Goal: Task Accomplishment & Management: Complete application form

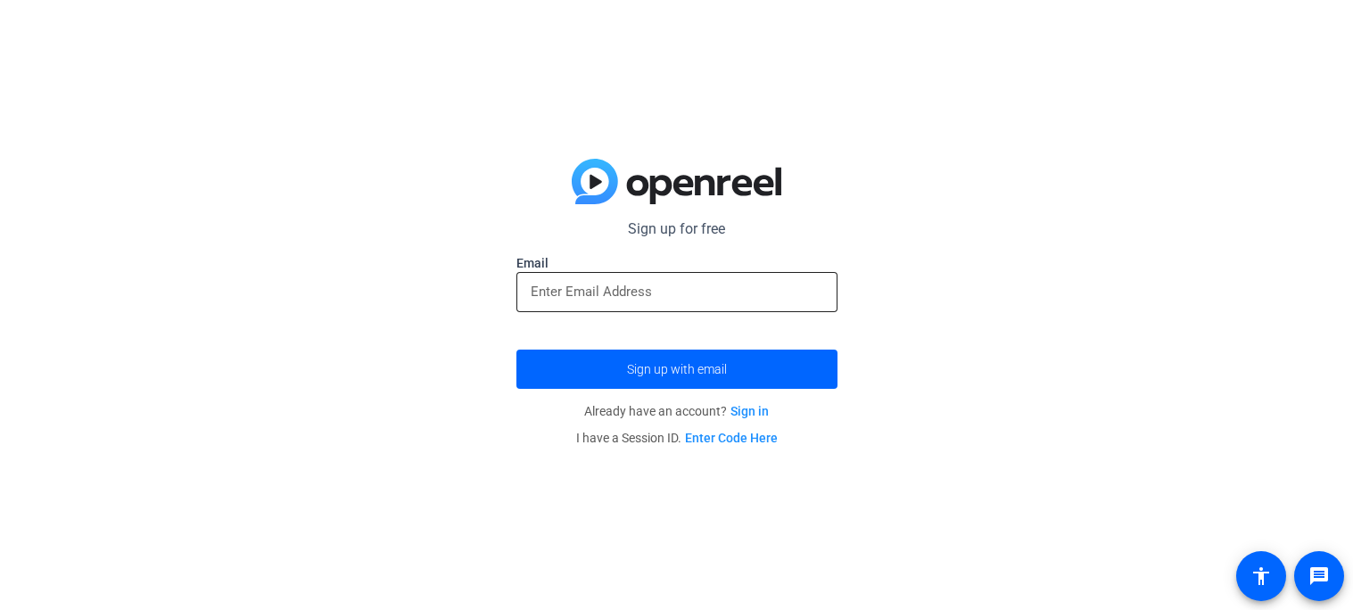
click at [697, 304] on div at bounding box center [677, 292] width 292 height 40
type input "[PERSON_NAME][EMAIL_ADDRESS][PERSON_NAME][DOMAIN_NAME]"
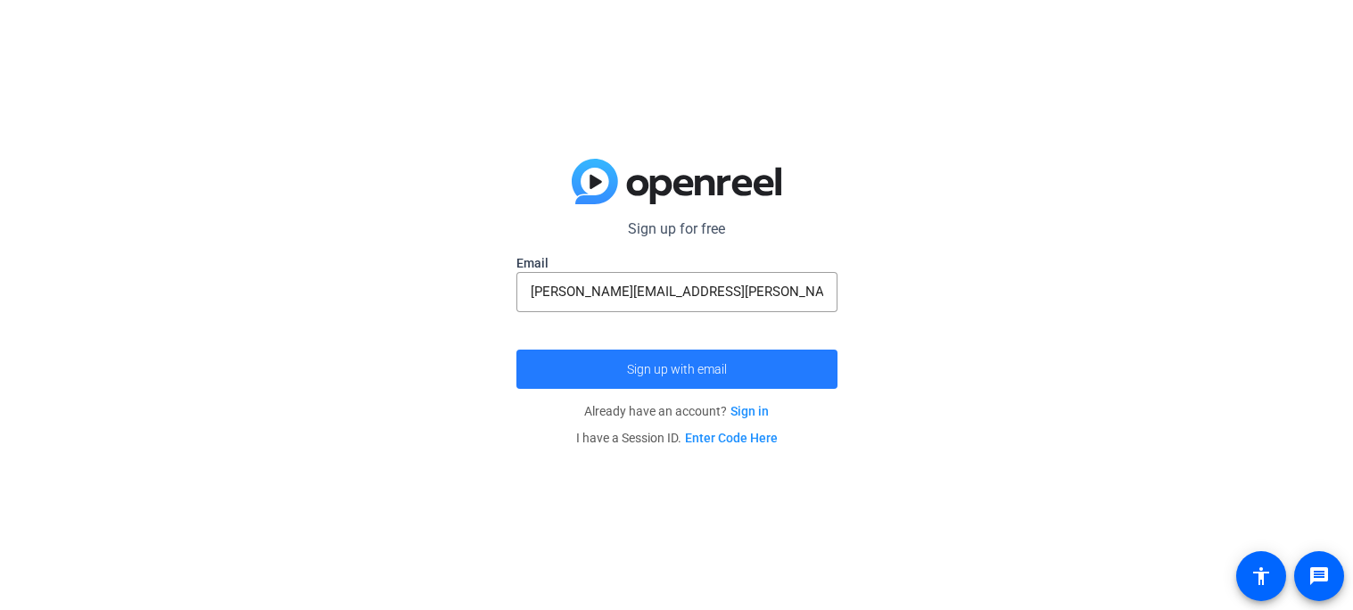
click at [762, 367] on span "submit" at bounding box center [676, 369] width 321 height 43
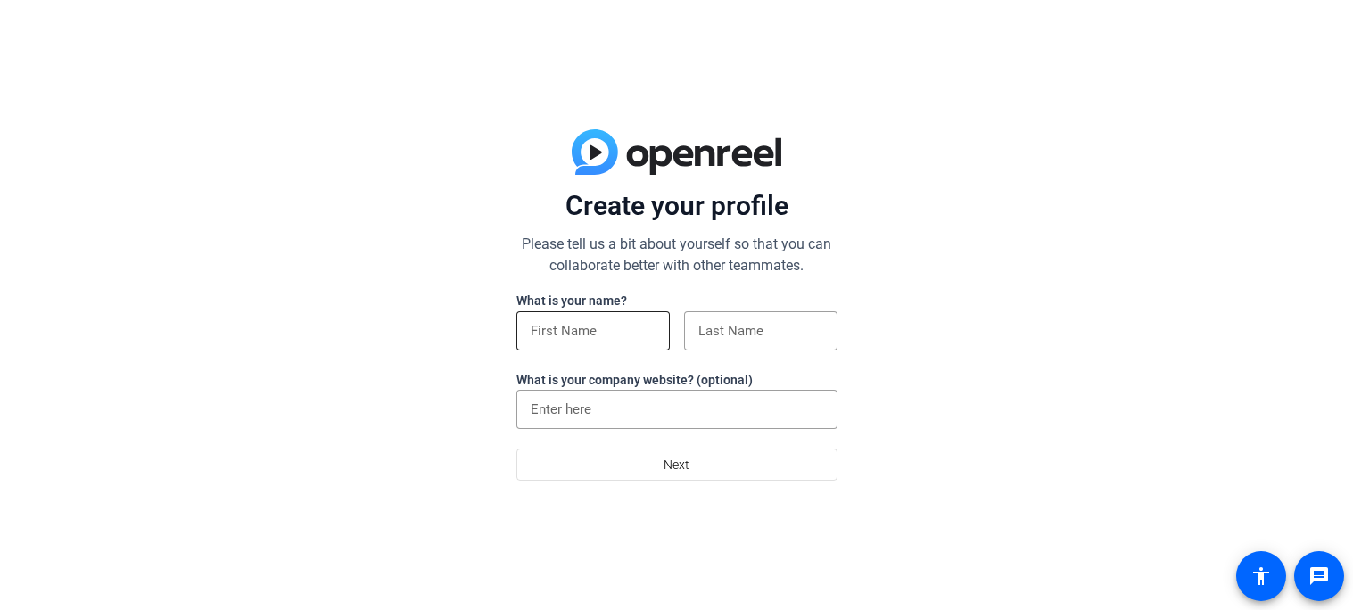
click at [574, 331] on input at bounding box center [593, 330] width 125 height 21
type input "[PERSON_NAME]"
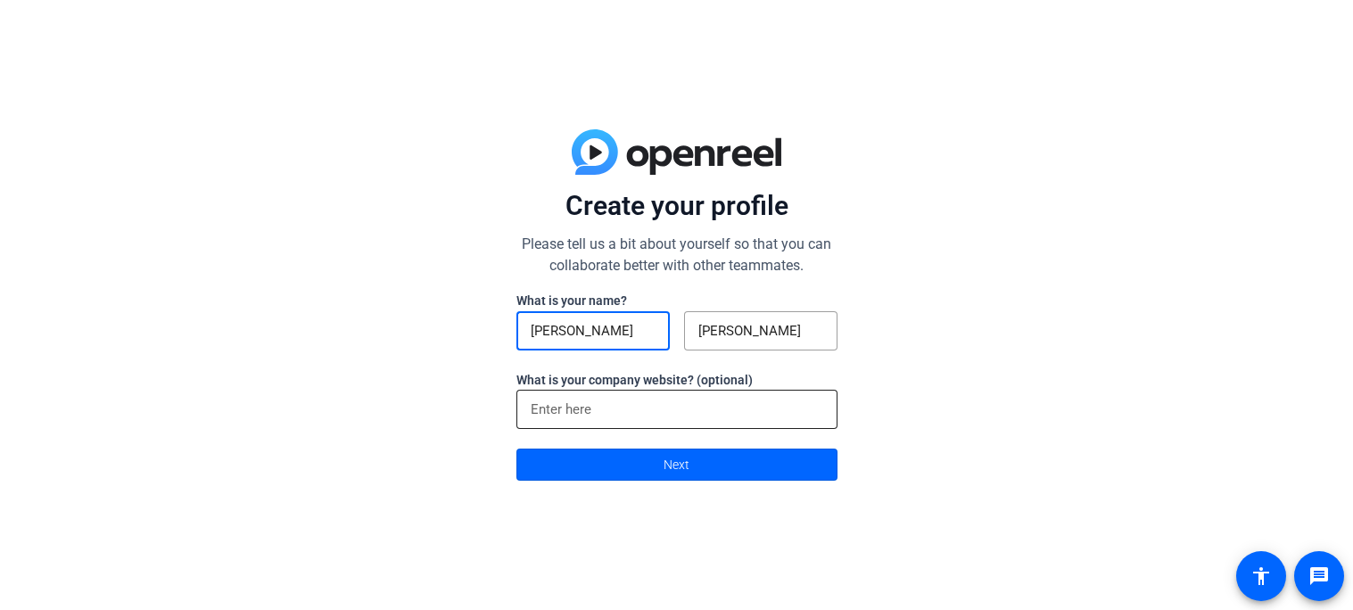
click at [626, 411] on input at bounding box center [677, 409] width 292 height 21
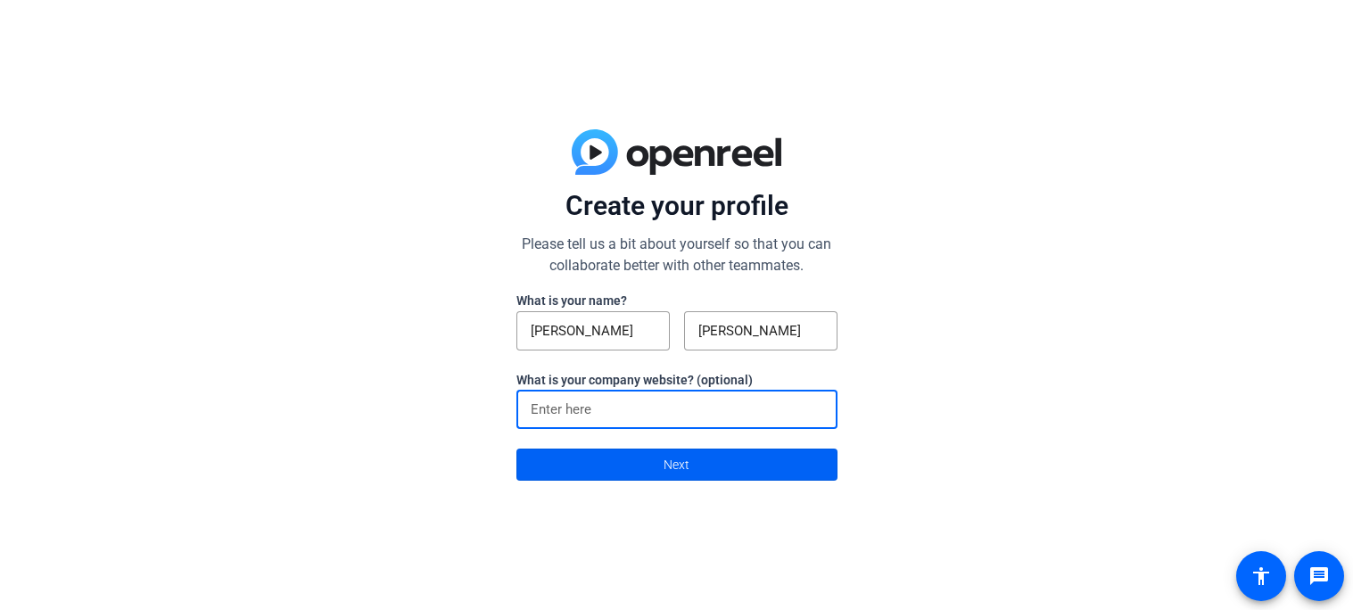
click at [640, 466] on span at bounding box center [676, 464] width 319 height 43
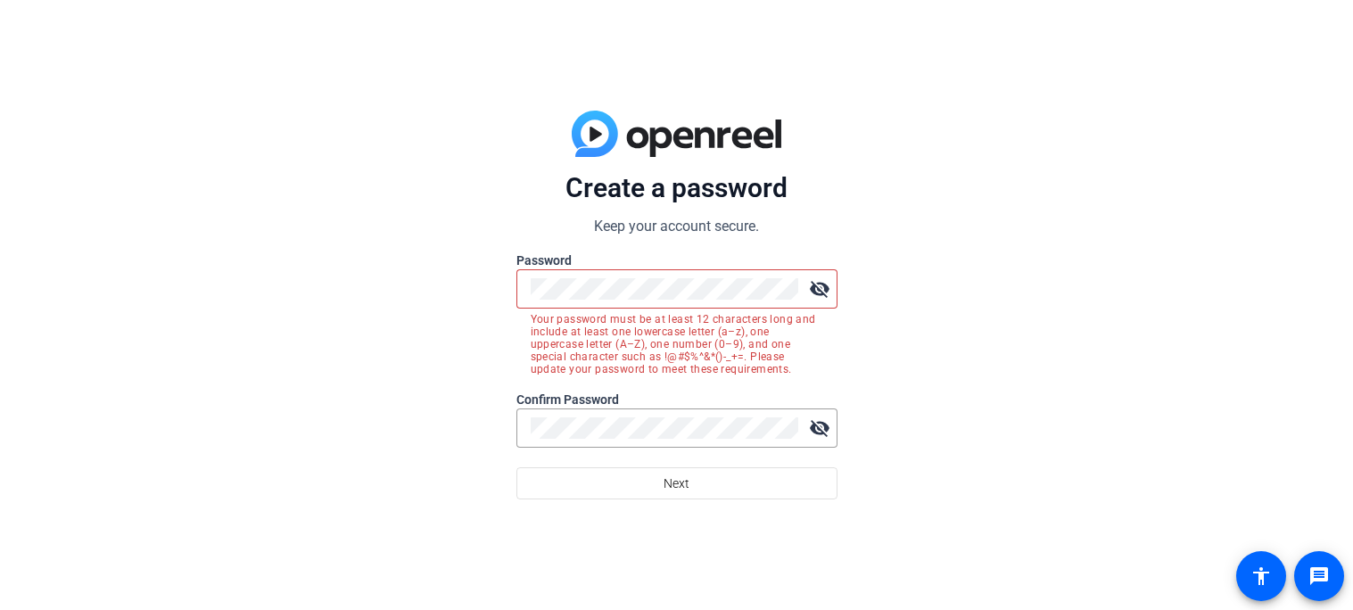
click at [825, 284] on mat-icon "visibility_off" at bounding box center [820, 289] width 36 height 36
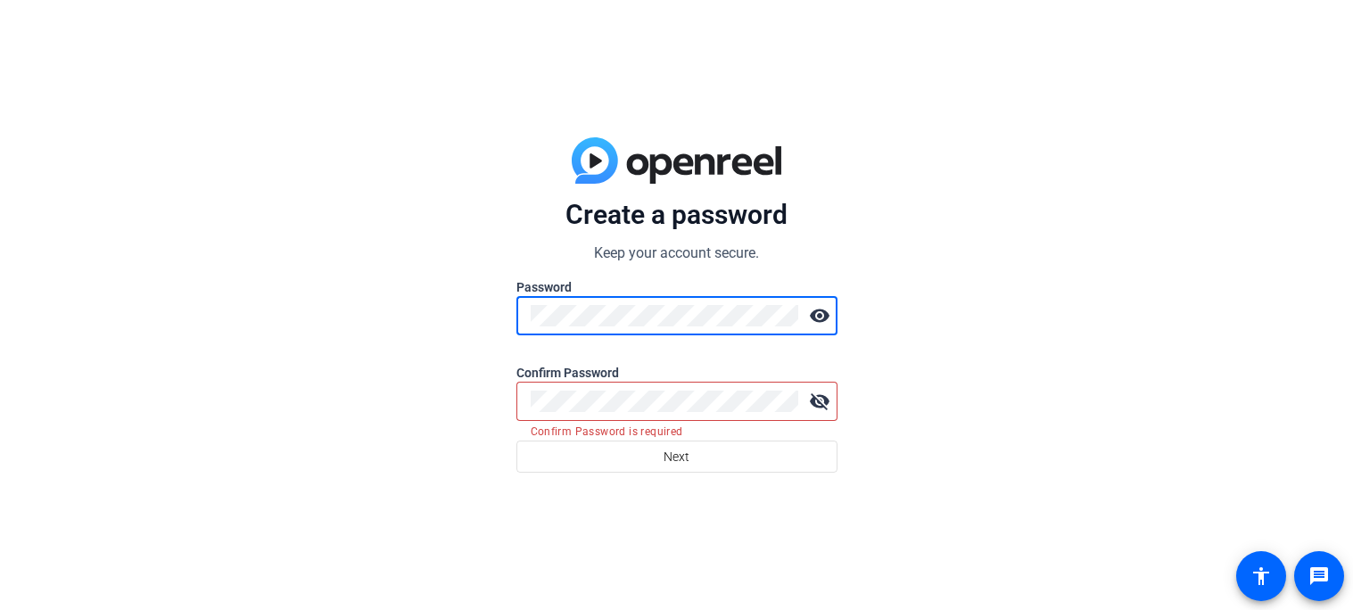
click at [590, 412] on div at bounding box center [665, 401] width 268 height 39
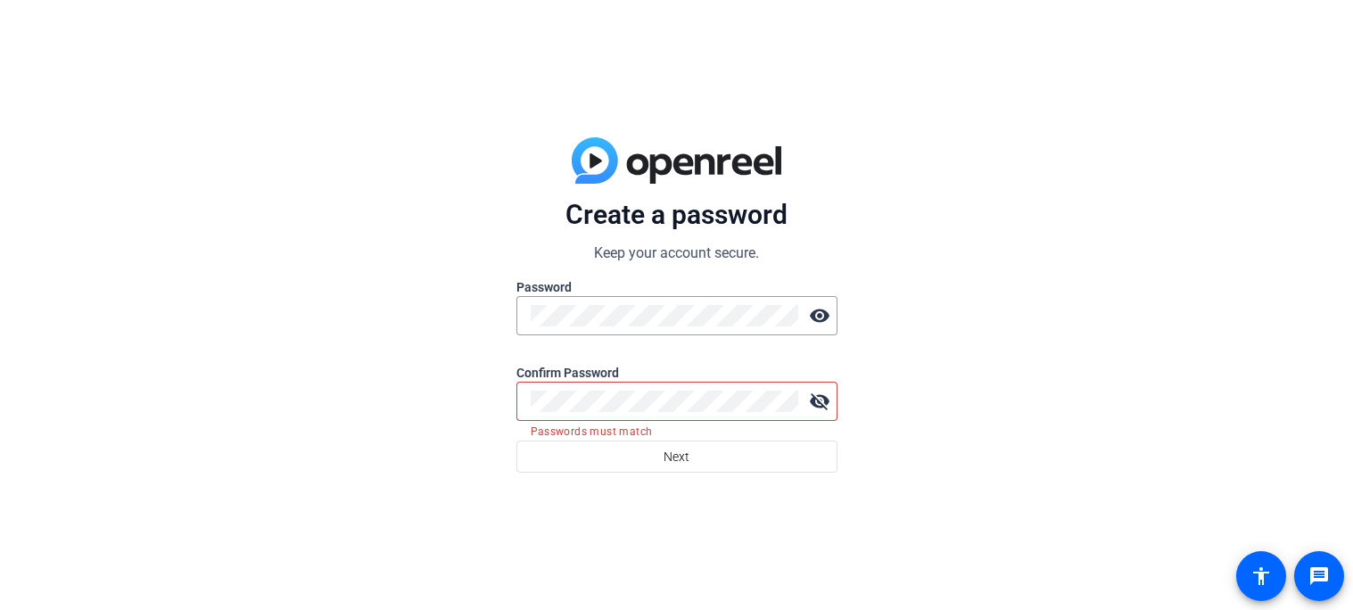
click at [807, 405] on mat-icon "visibility_off" at bounding box center [820, 401] width 36 height 36
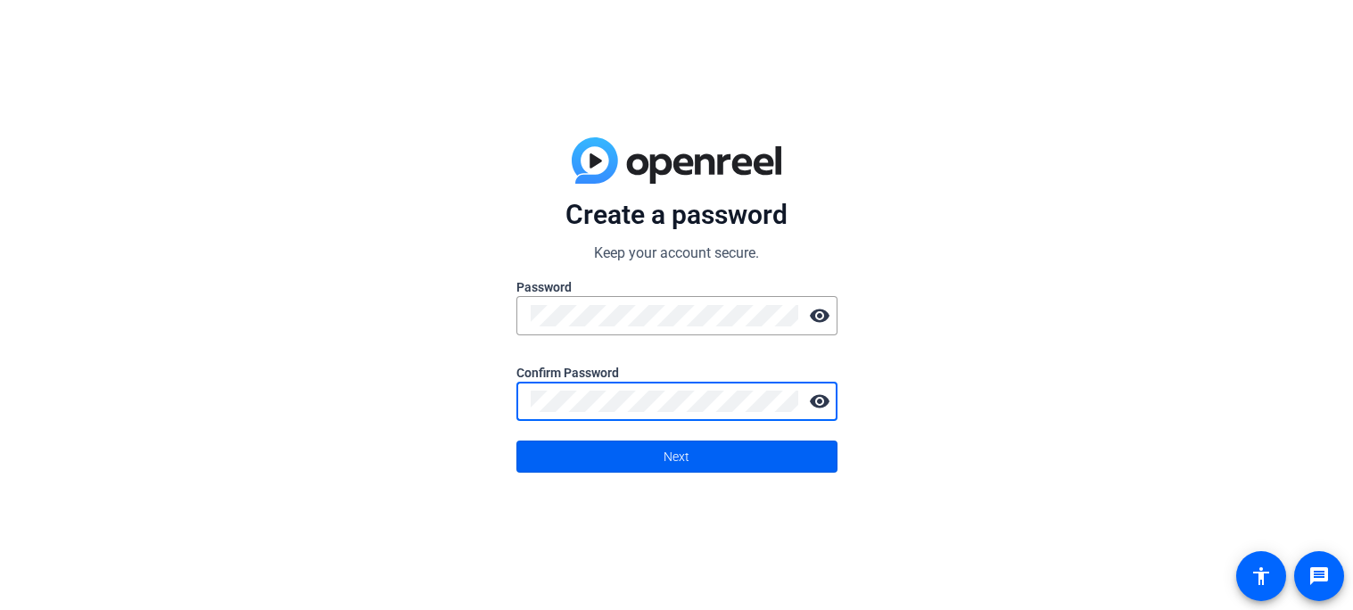
click at [773, 467] on span at bounding box center [676, 456] width 319 height 43
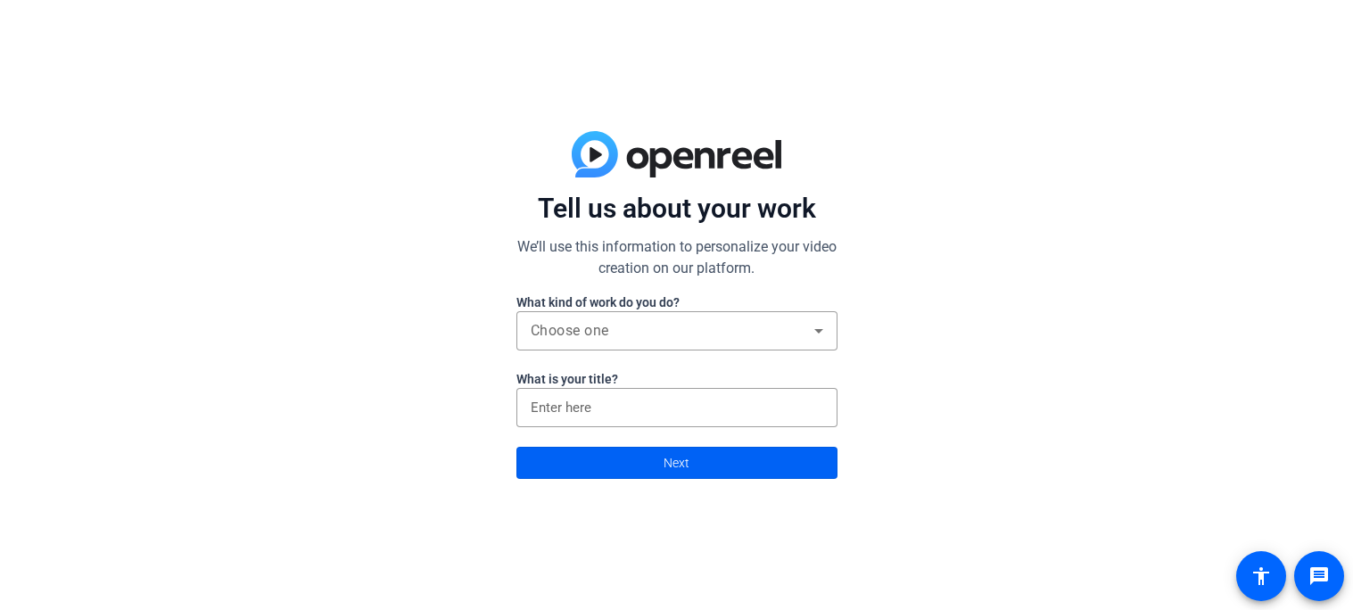
click at [766, 459] on span at bounding box center [676, 462] width 319 height 43
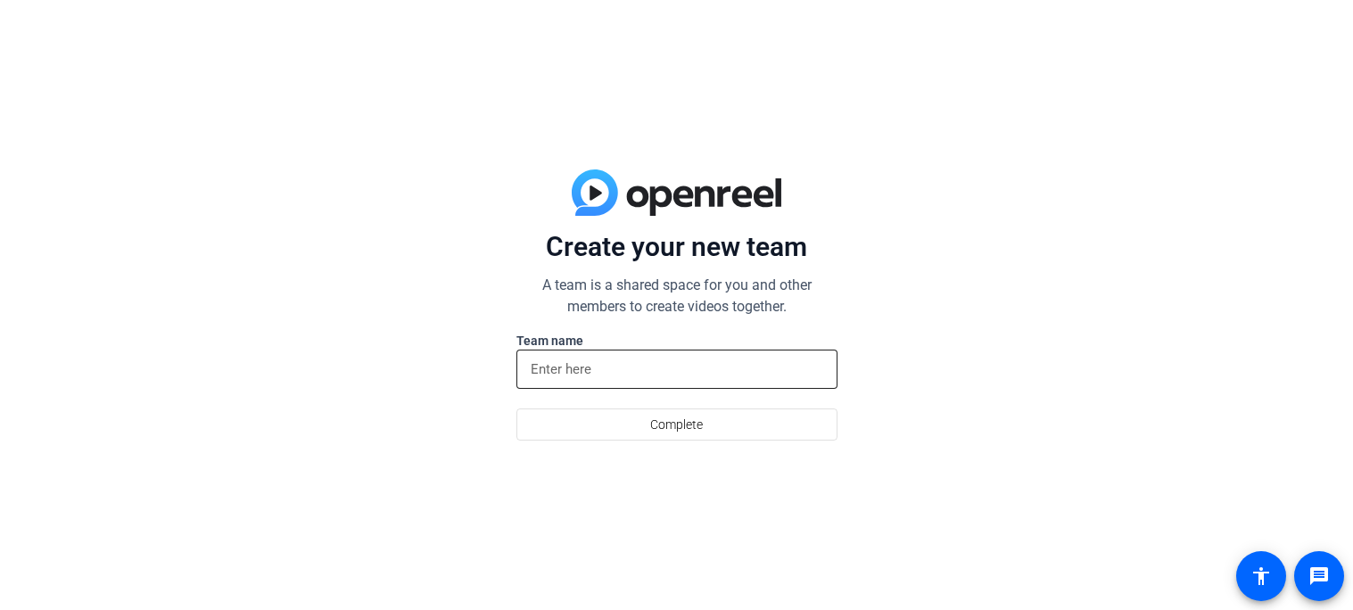
click at [686, 371] on input at bounding box center [677, 368] width 292 height 21
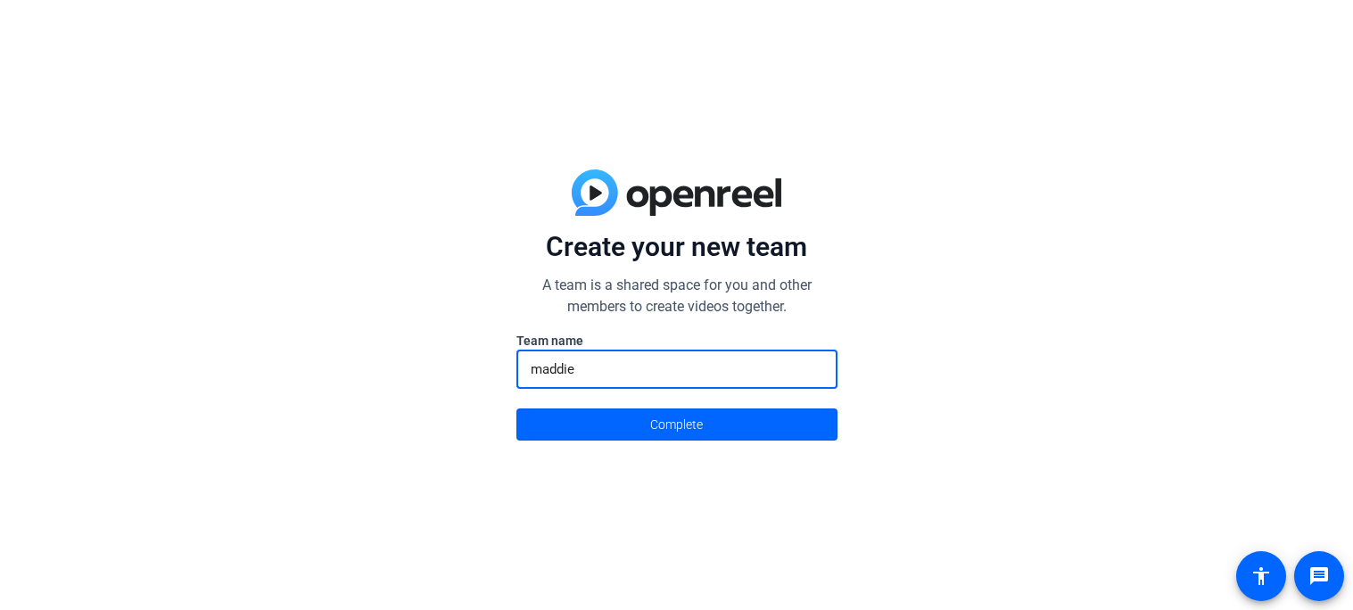
type input "maddie"
click at [516, 408] on button "Complete" at bounding box center [676, 424] width 321 height 32
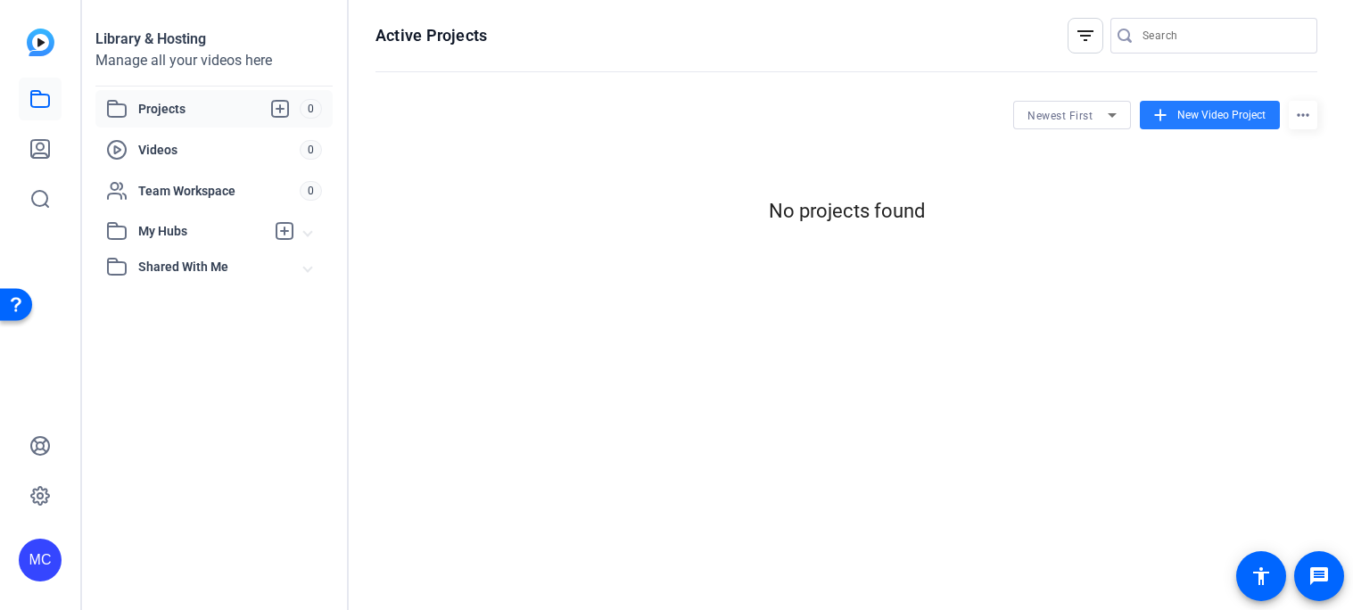
click at [1231, 114] on span "New Video Project" at bounding box center [1221, 115] width 88 height 16
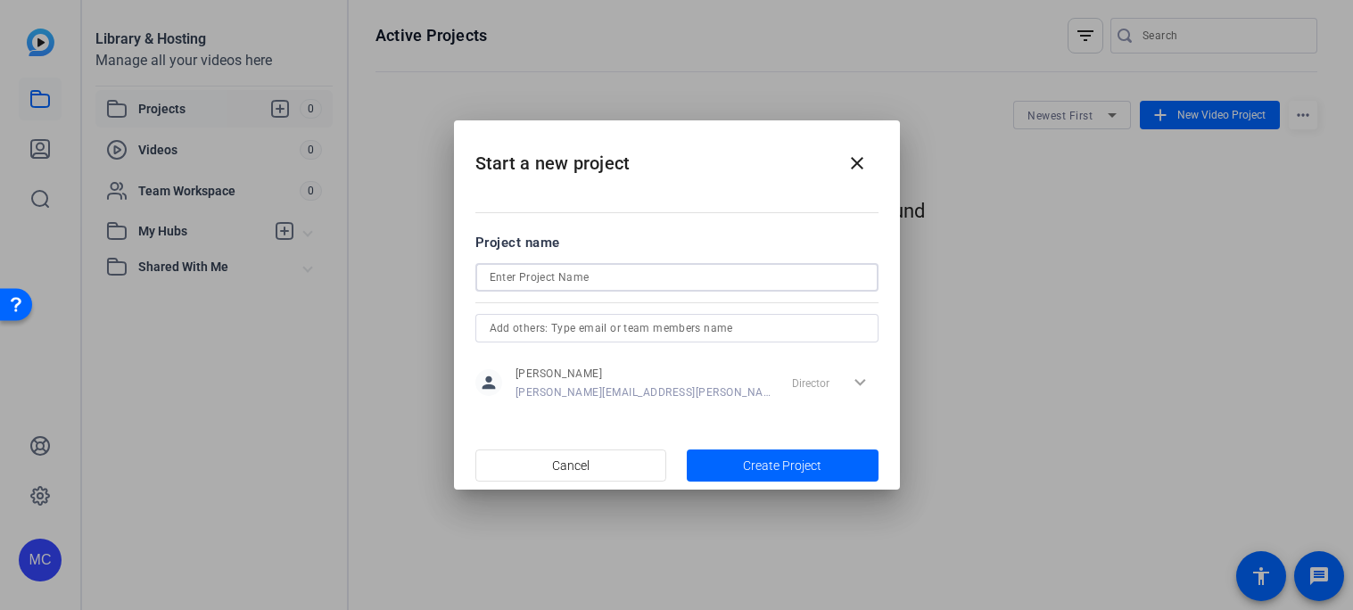
click at [746, 285] on input at bounding box center [677, 277] width 375 height 21
type input "tpsa"
click at [751, 318] on input "text" at bounding box center [677, 327] width 375 height 21
click at [768, 462] on span "Create Project" at bounding box center [782, 466] width 78 height 19
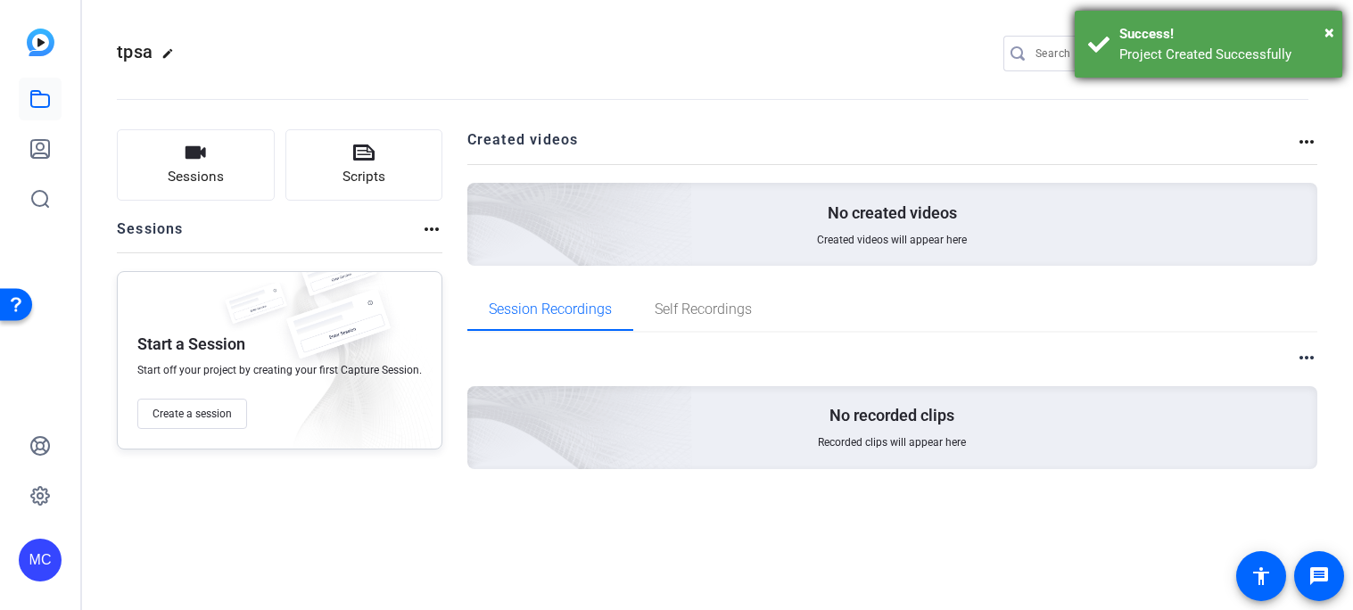
click at [1336, 29] on div "× Success! Project Created Successfully" at bounding box center [1209, 44] width 268 height 67
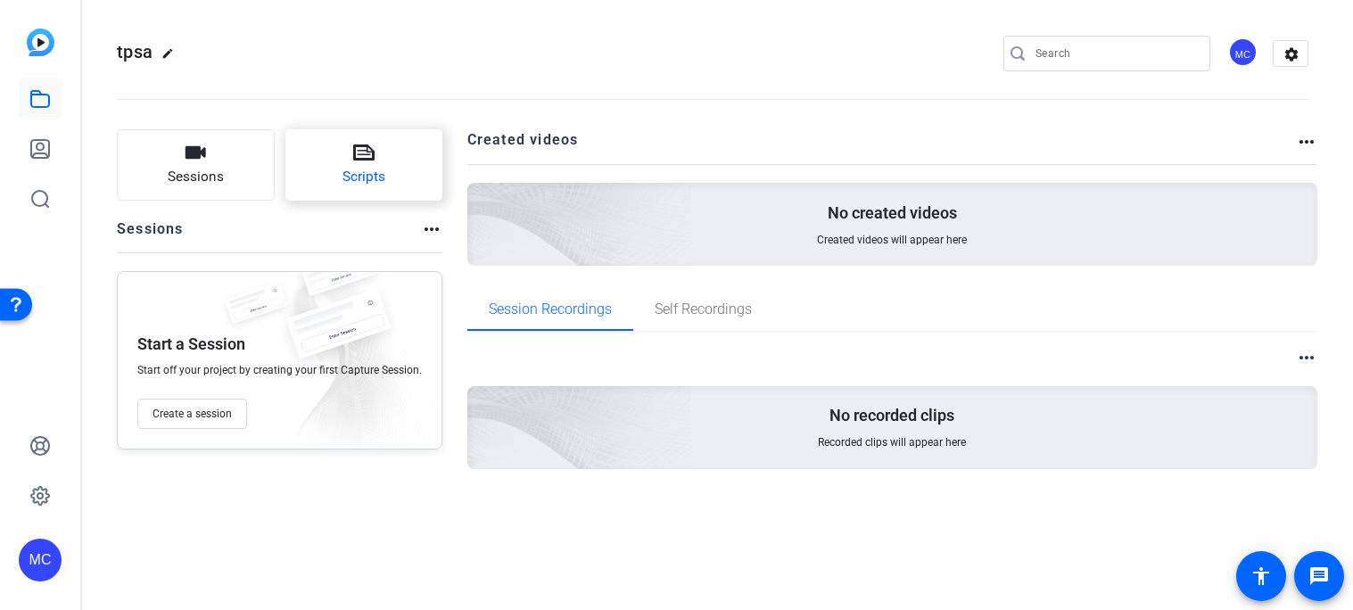
click at [408, 163] on button "Scripts" at bounding box center [364, 164] width 158 height 71
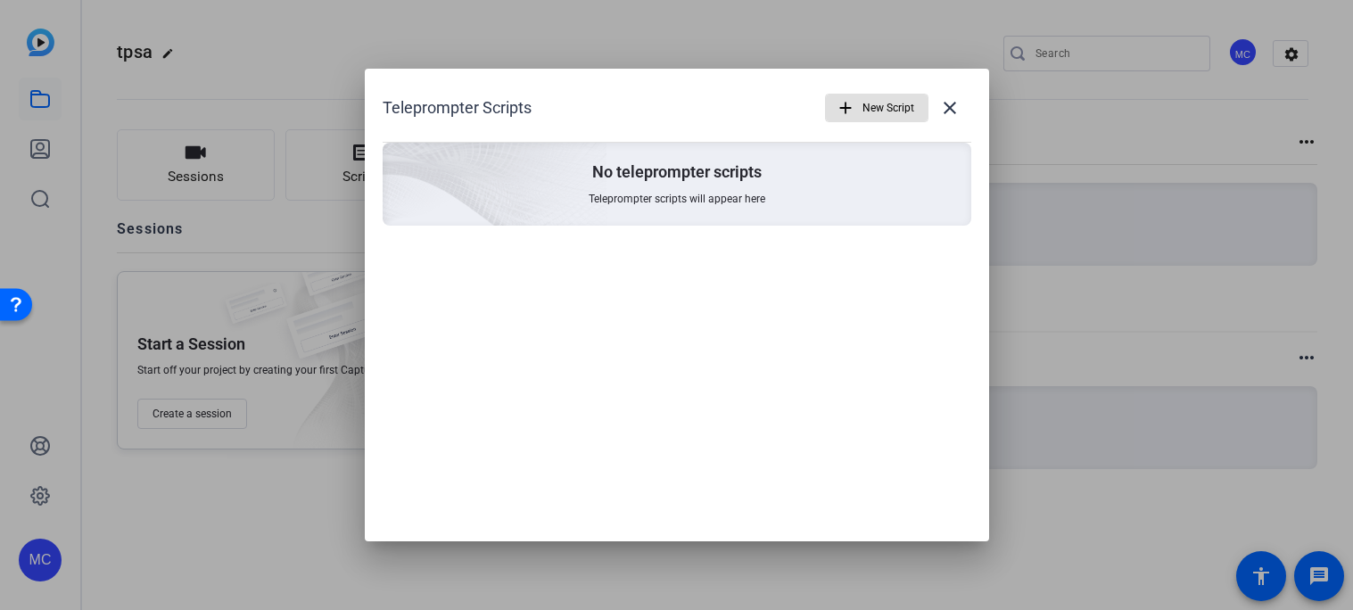
click at [585, 209] on img at bounding box center [395, 159] width 425 height 387
click at [869, 111] on span "New Script" at bounding box center [888, 108] width 52 height 34
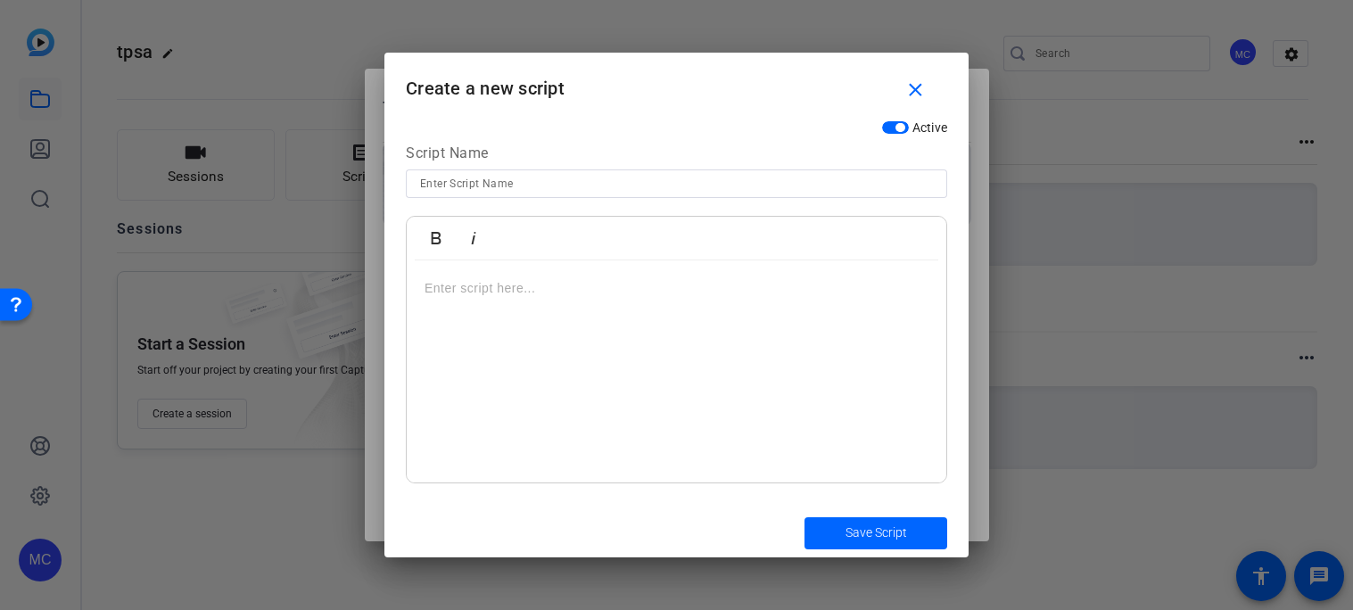
click at [597, 307] on div at bounding box center [676, 371] width 539 height 223
click at [595, 186] on input at bounding box center [676, 183] width 513 height 21
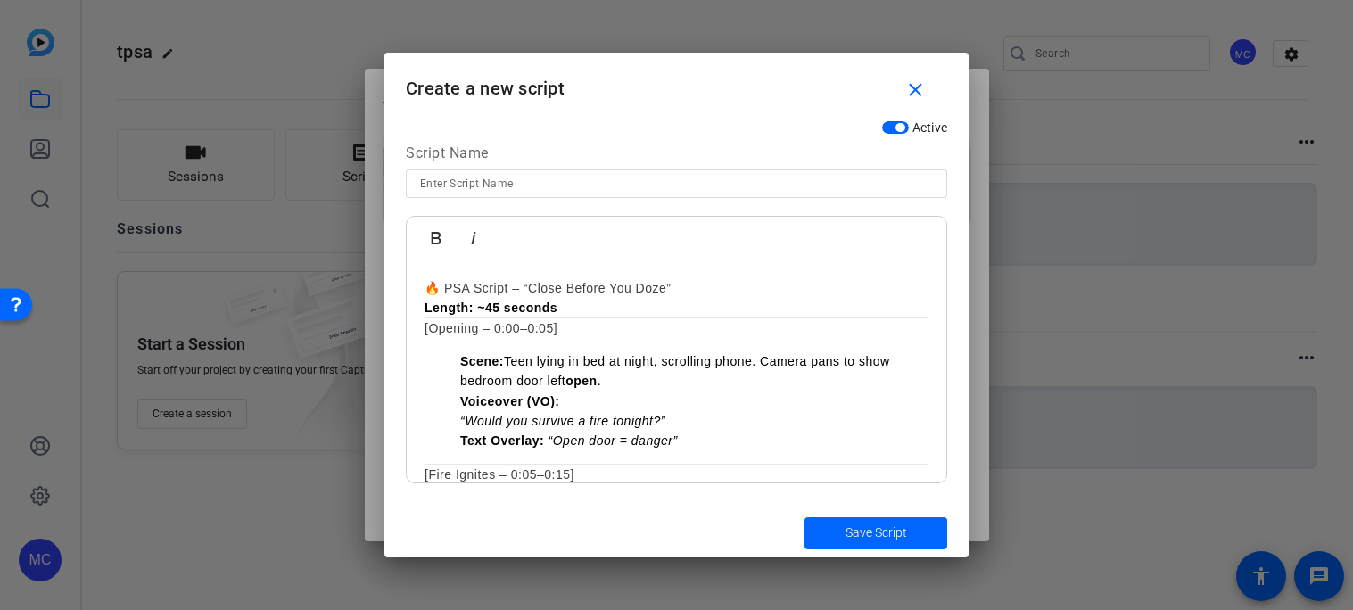
scroll to position [757, 0]
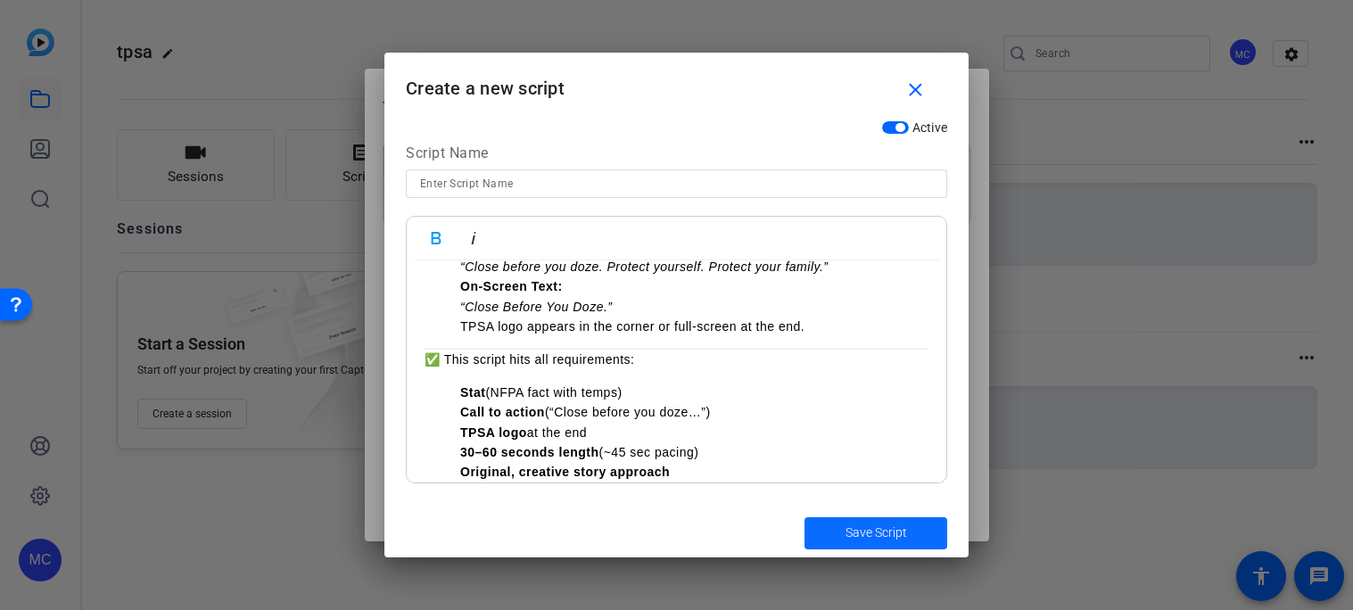
click at [906, 539] on span "Save Script" at bounding box center [876, 532] width 62 height 19
click at [909, 86] on mat-icon "close" at bounding box center [915, 90] width 22 height 22
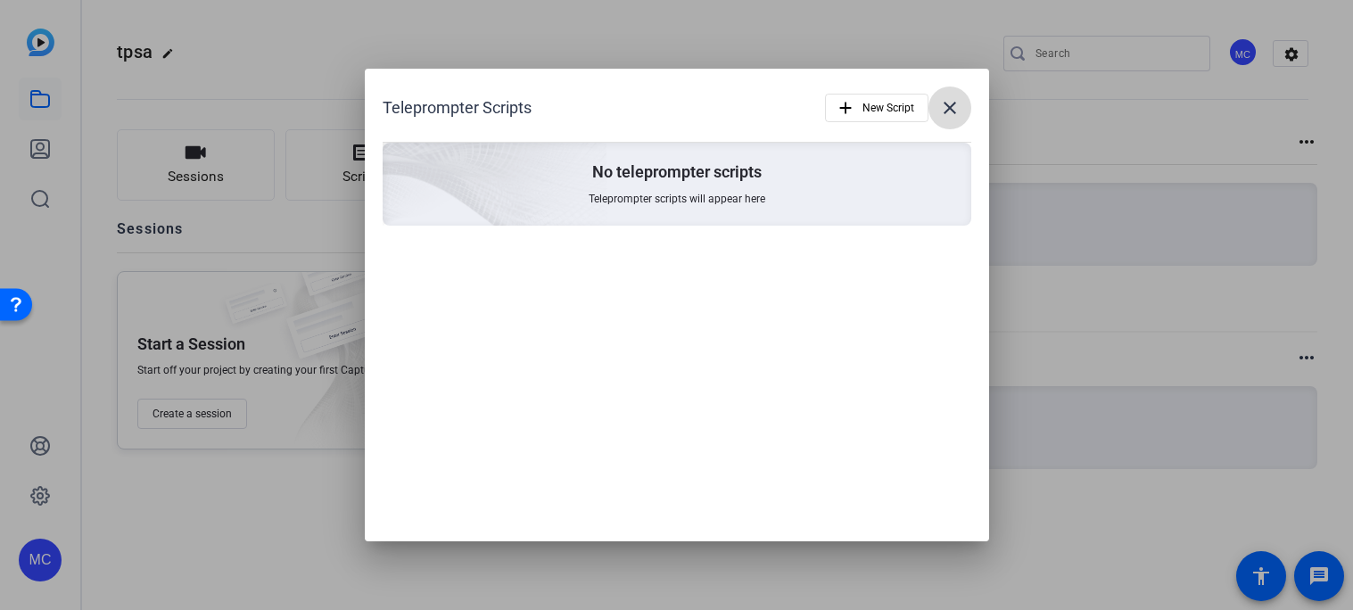
click at [948, 98] on mat-icon "close" at bounding box center [949, 107] width 21 height 21
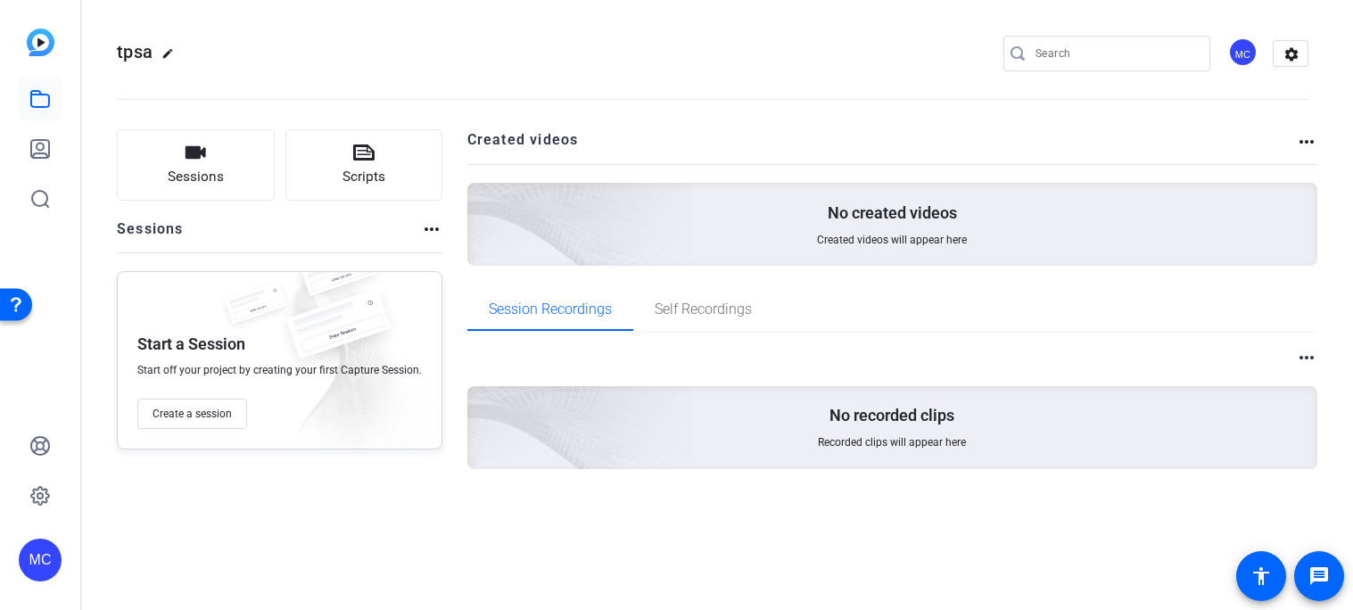
click at [907, 244] on span "Created videos will appear here" at bounding box center [892, 240] width 150 height 14
click at [1325, 578] on mat-icon "message" at bounding box center [1318, 575] width 21 height 21
click at [393, 186] on button "Scripts" at bounding box center [364, 164] width 158 height 71
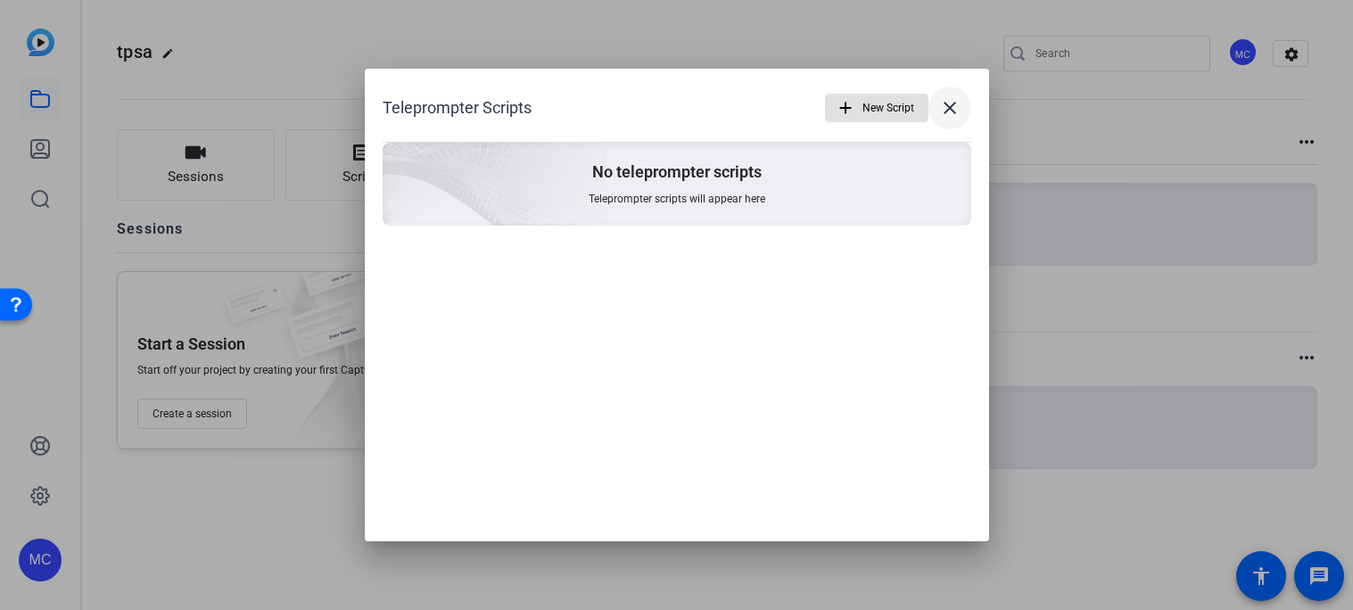
click at [953, 100] on mat-icon "close" at bounding box center [949, 107] width 21 height 21
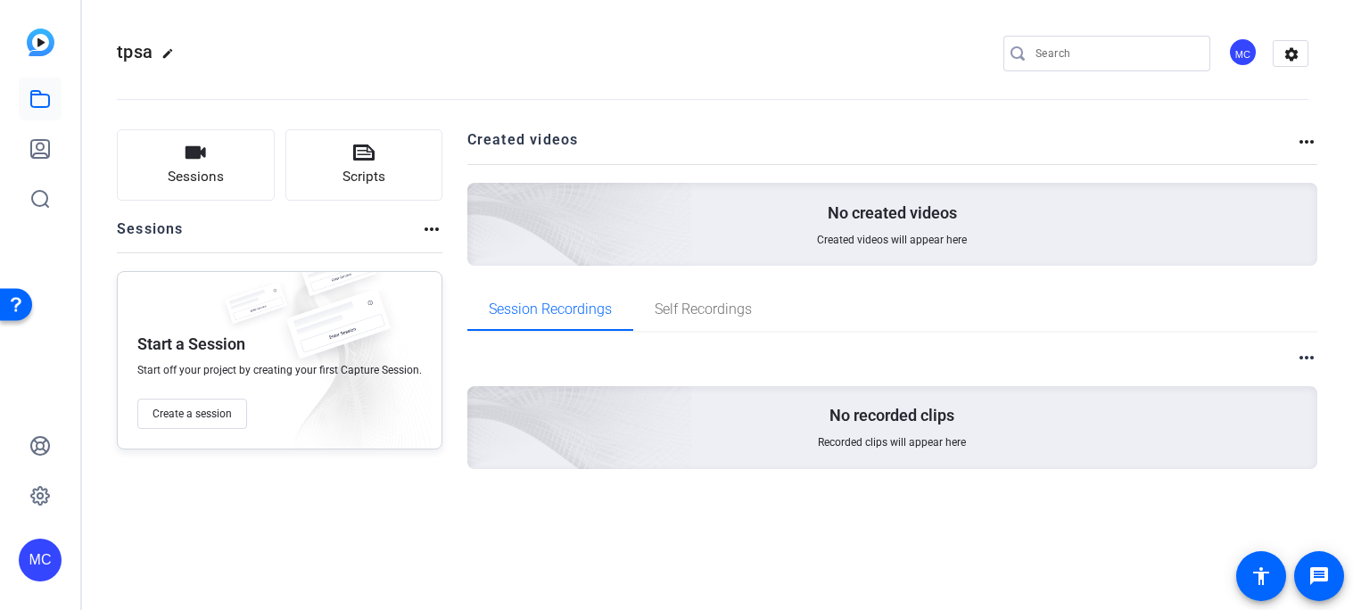
click at [937, 233] on span "Created videos will appear here" at bounding box center [892, 240] width 150 height 14
click at [1001, 241] on div "No created videos Created videos will appear here" at bounding box center [892, 224] width 851 height 83
click at [1293, 138] on h2 "Created videos" at bounding box center [881, 146] width 829 height 35
click at [1297, 141] on mat-icon "more_horiz" at bounding box center [1306, 141] width 21 height 21
click at [1081, 260] on div at bounding box center [676, 305] width 1353 height 610
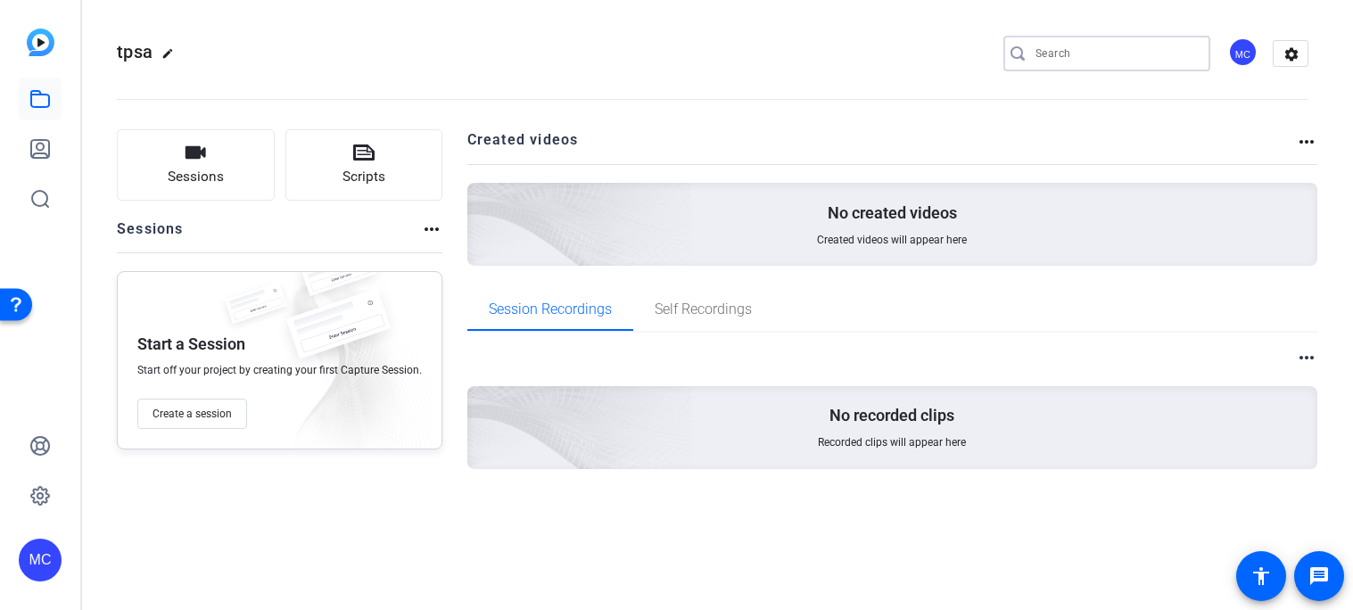
click at [1108, 62] on input "Search" at bounding box center [1115, 53] width 161 height 21
